Goal: Find specific page/section: Find specific page/section

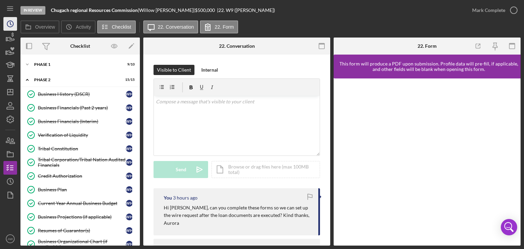
scroll to position [197, 0]
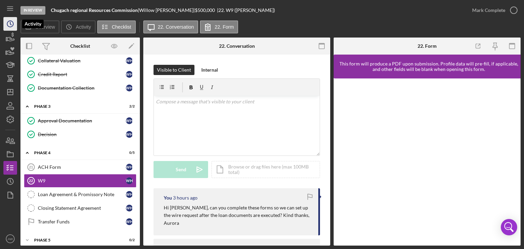
click at [10, 23] on icon "Icon/History" at bounding box center [10, 23] width 17 height 17
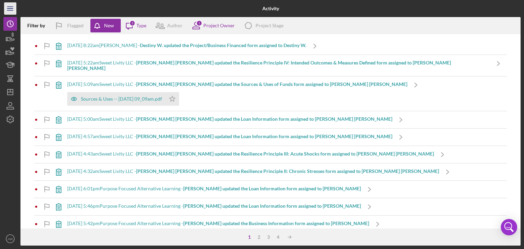
click at [7, 11] on icon "Icon/Menu" at bounding box center [10, 8] width 15 height 15
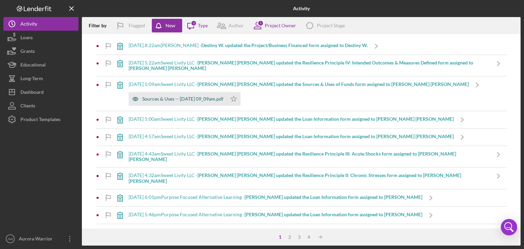
scroll to position [3, 0]
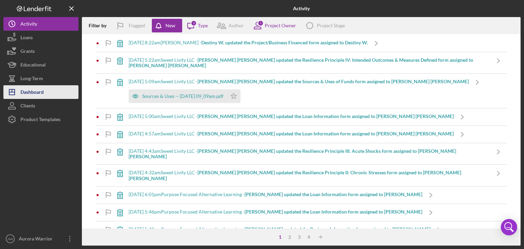
click at [50, 92] on button "Icon/Dashboard Dashboard" at bounding box center [40, 92] width 75 height 14
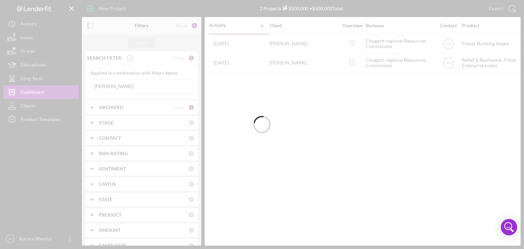
click at [137, 85] on div at bounding box center [262, 124] width 524 height 249
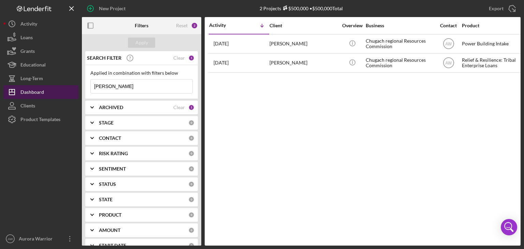
drag, startPoint x: 150, startPoint y: 88, endPoint x: 66, endPoint y: 87, distance: 83.9
click at [66, 87] on div "New Project 2 Projects $500,000 • $500,000 Total willow [PERSON_NAME] Export Ic…" at bounding box center [261, 122] width 517 height 245
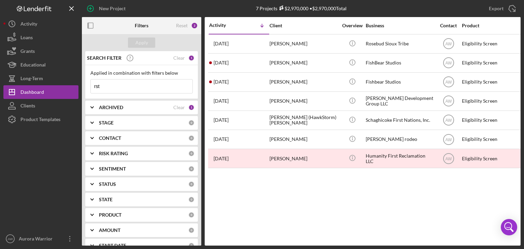
click at [141, 90] on input "rst" at bounding box center [142, 86] width 102 height 14
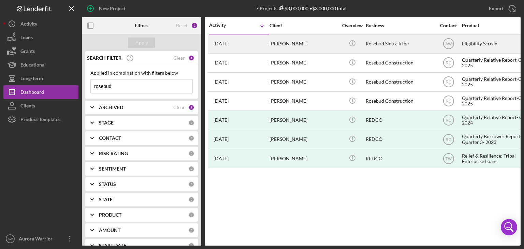
type input "rosebud"
click at [299, 43] on div "[PERSON_NAME]" at bounding box center [303, 44] width 68 height 18
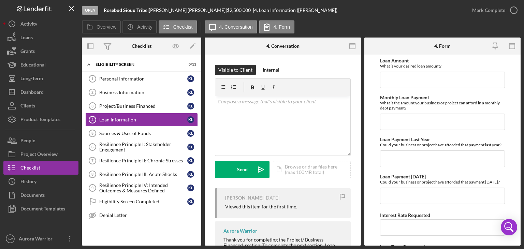
click at [111, 71] on div "Icon/Expander Eligibility Screen 0 / 11 Personal Information 1 Personal Informa…" at bounding box center [141, 141] width 119 height 167
click at [111, 76] on div "Personal Information" at bounding box center [143, 78] width 88 height 5
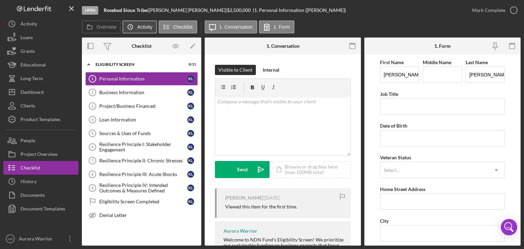
click at [148, 25] on label "Activity" at bounding box center [144, 26] width 15 height 5
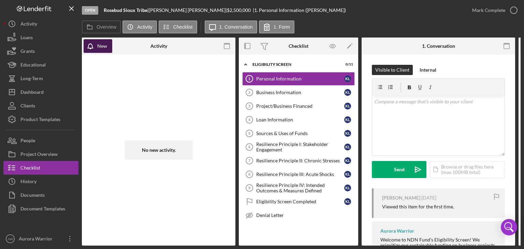
click at [93, 44] on icon "button" at bounding box center [92, 47] width 17 height 17
click at [97, 49] on icon "button" at bounding box center [92, 47] width 17 height 17
